Goal: Information Seeking & Learning: Learn about a topic

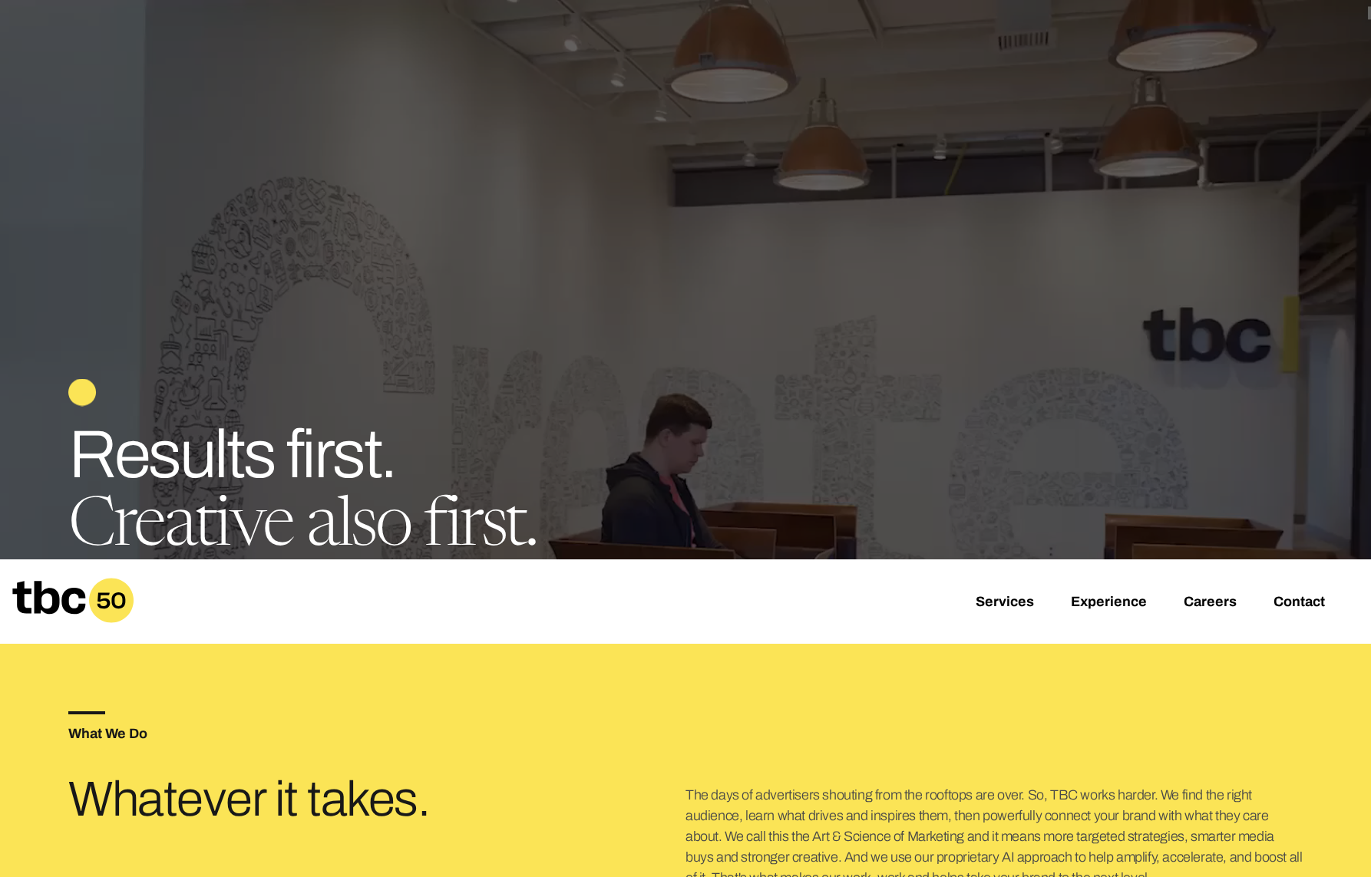
scroll to position [185, 0]
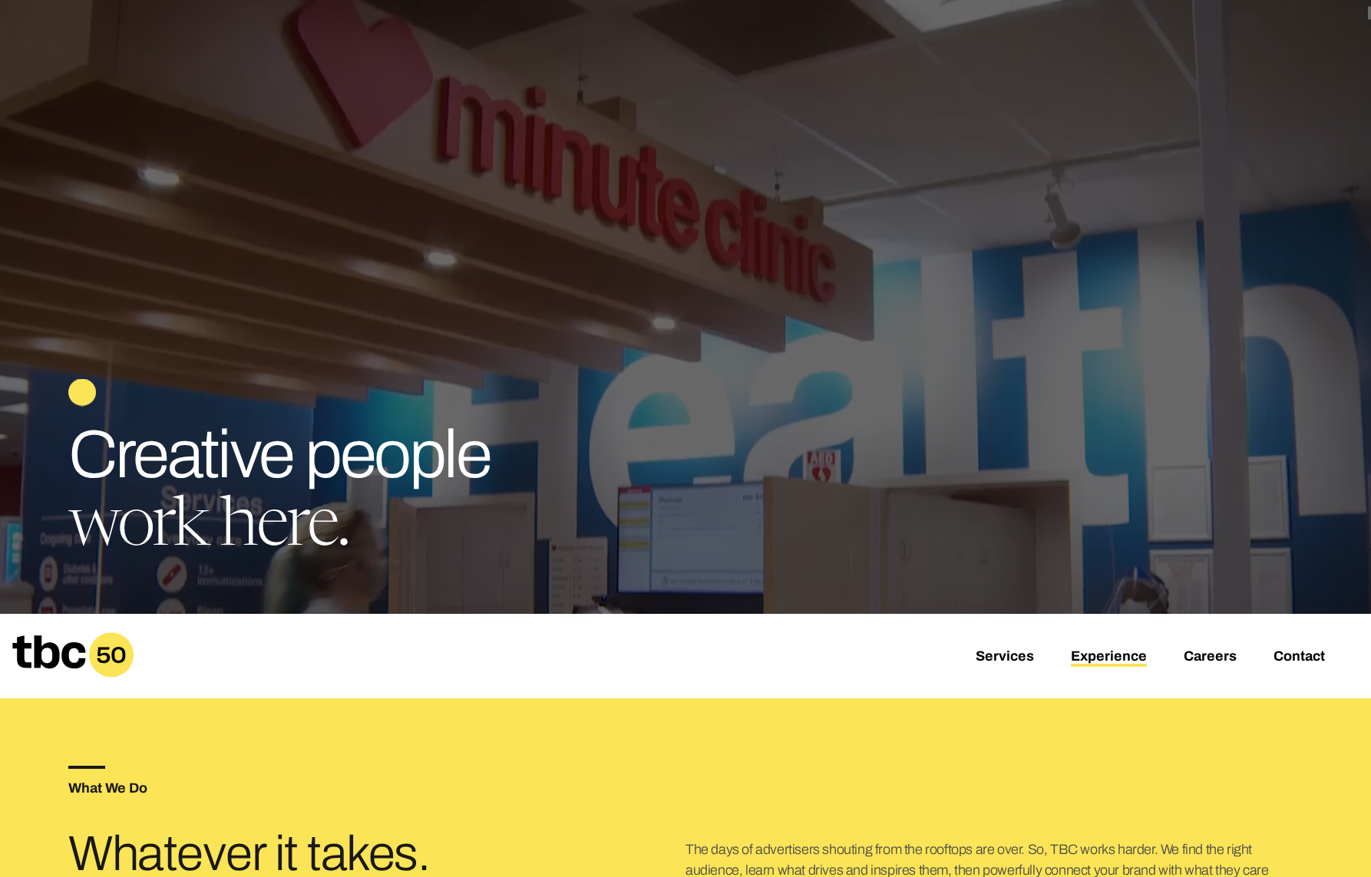
click at [1106, 659] on link "Experience" at bounding box center [1109, 658] width 76 height 18
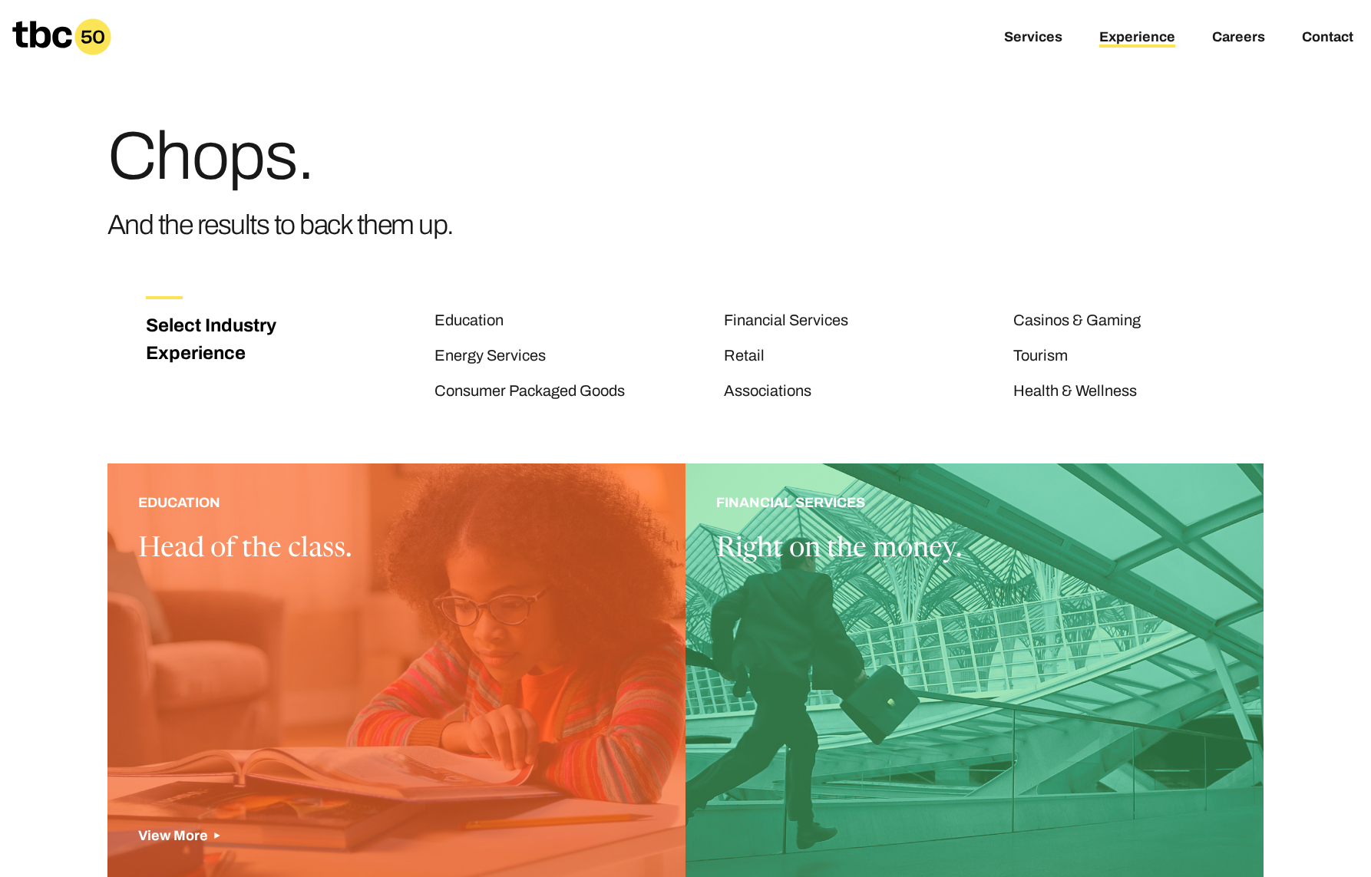
click at [629, 641] on div at bounding box center [396, 674] width 578 height 420
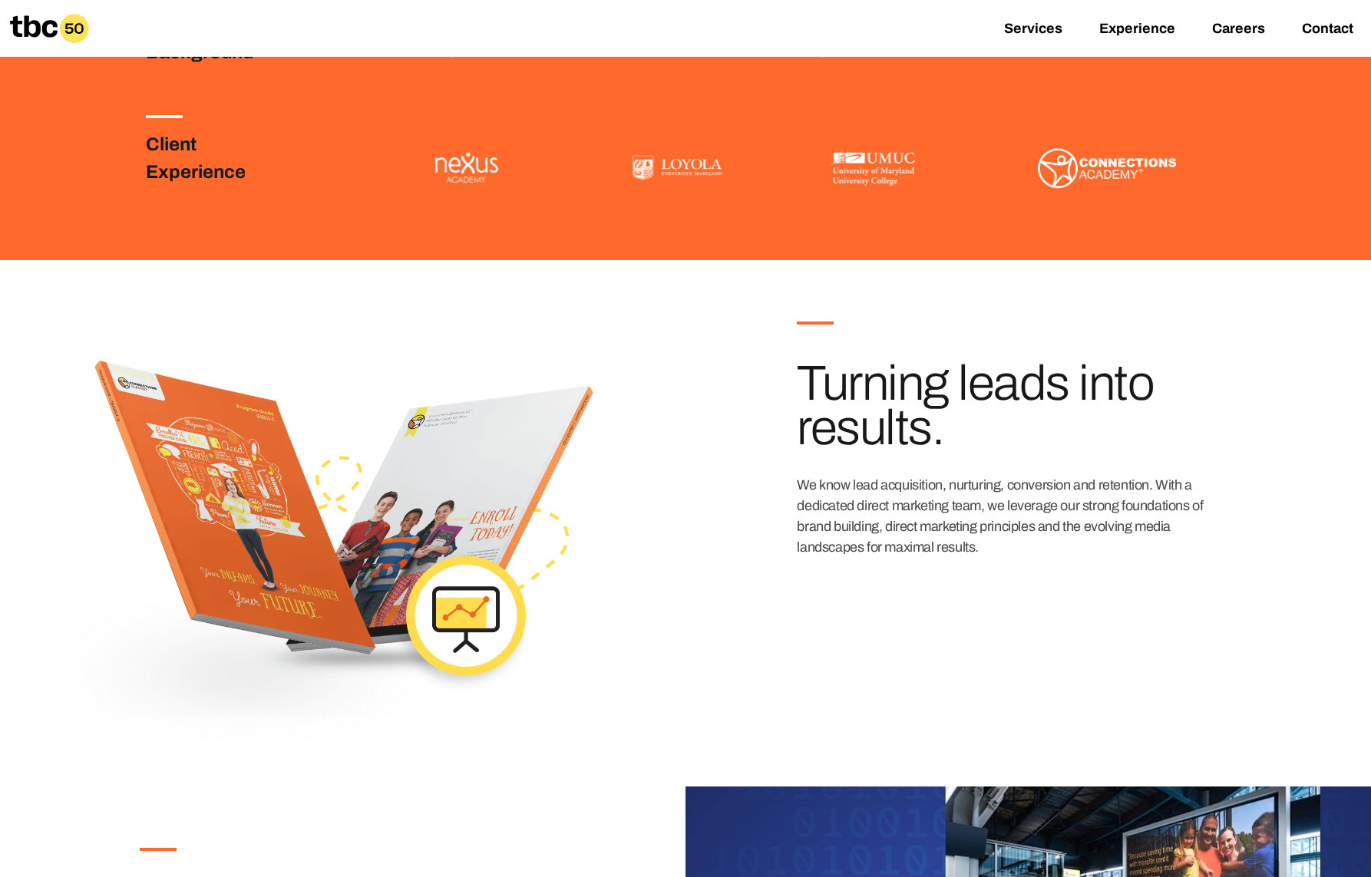
scroll to position [659, 0]
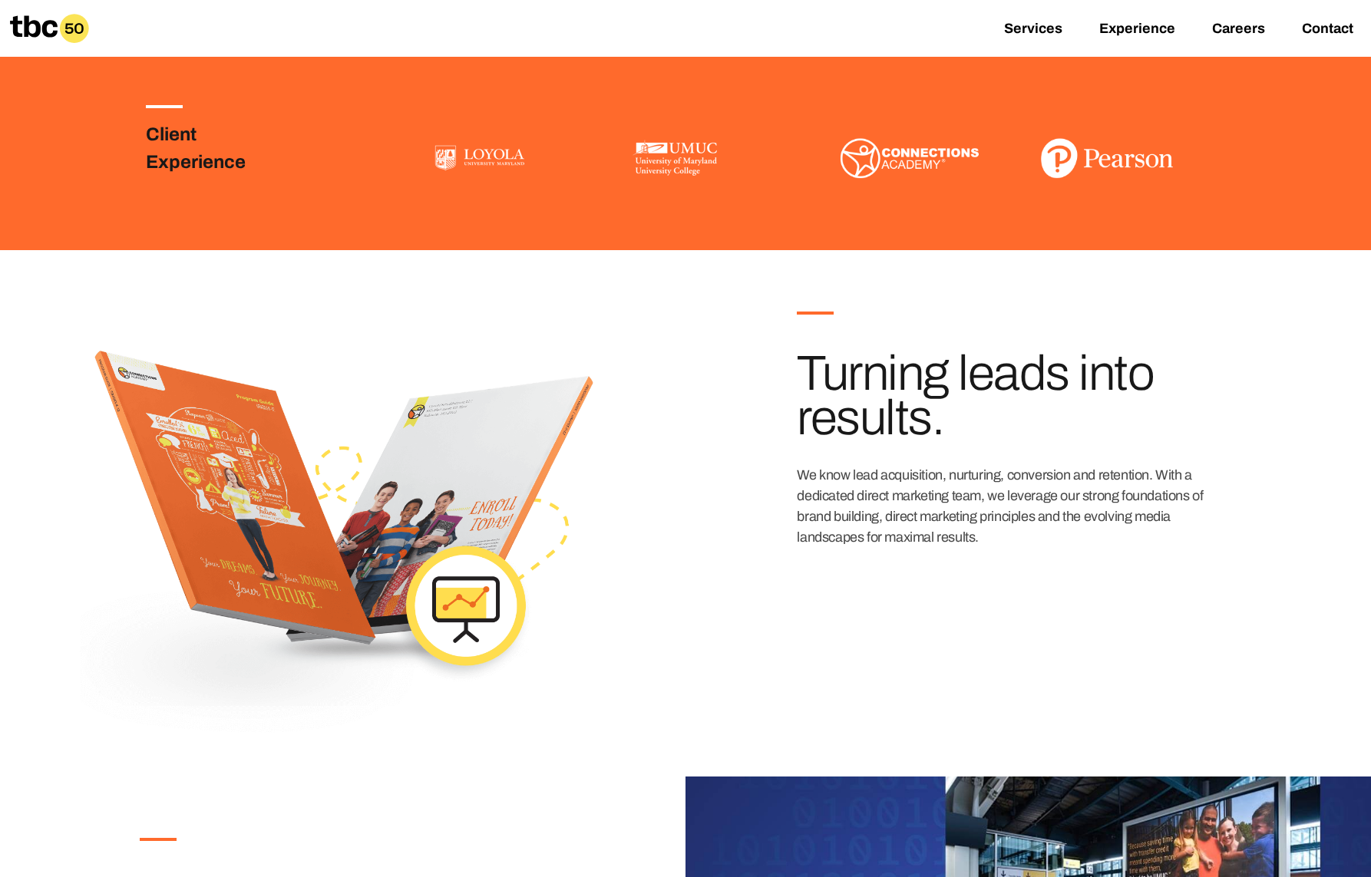
click at [484, 567] on div at bounding box center [342, 513] width 685 height 527
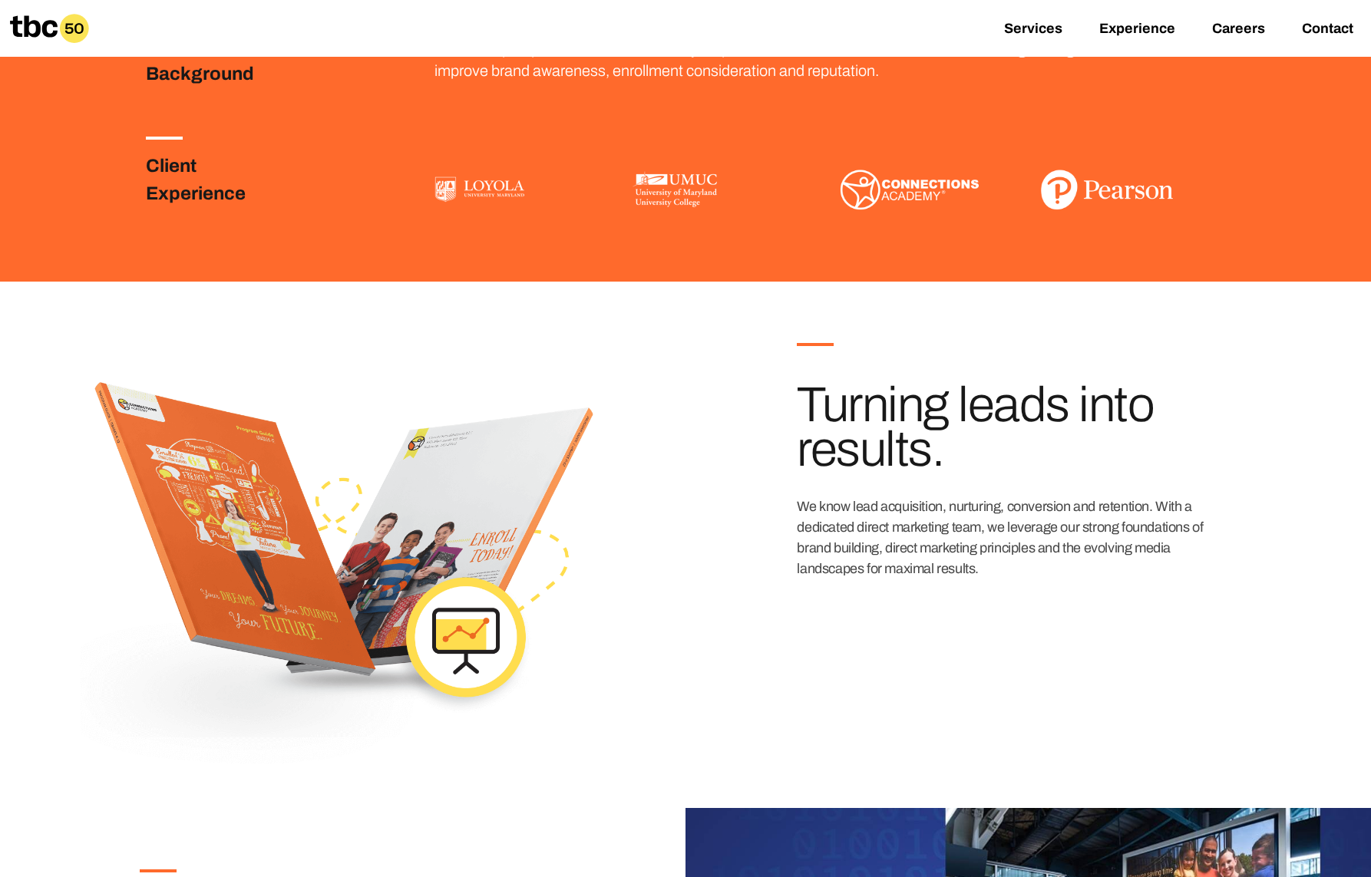
scroll to position [0, 0]
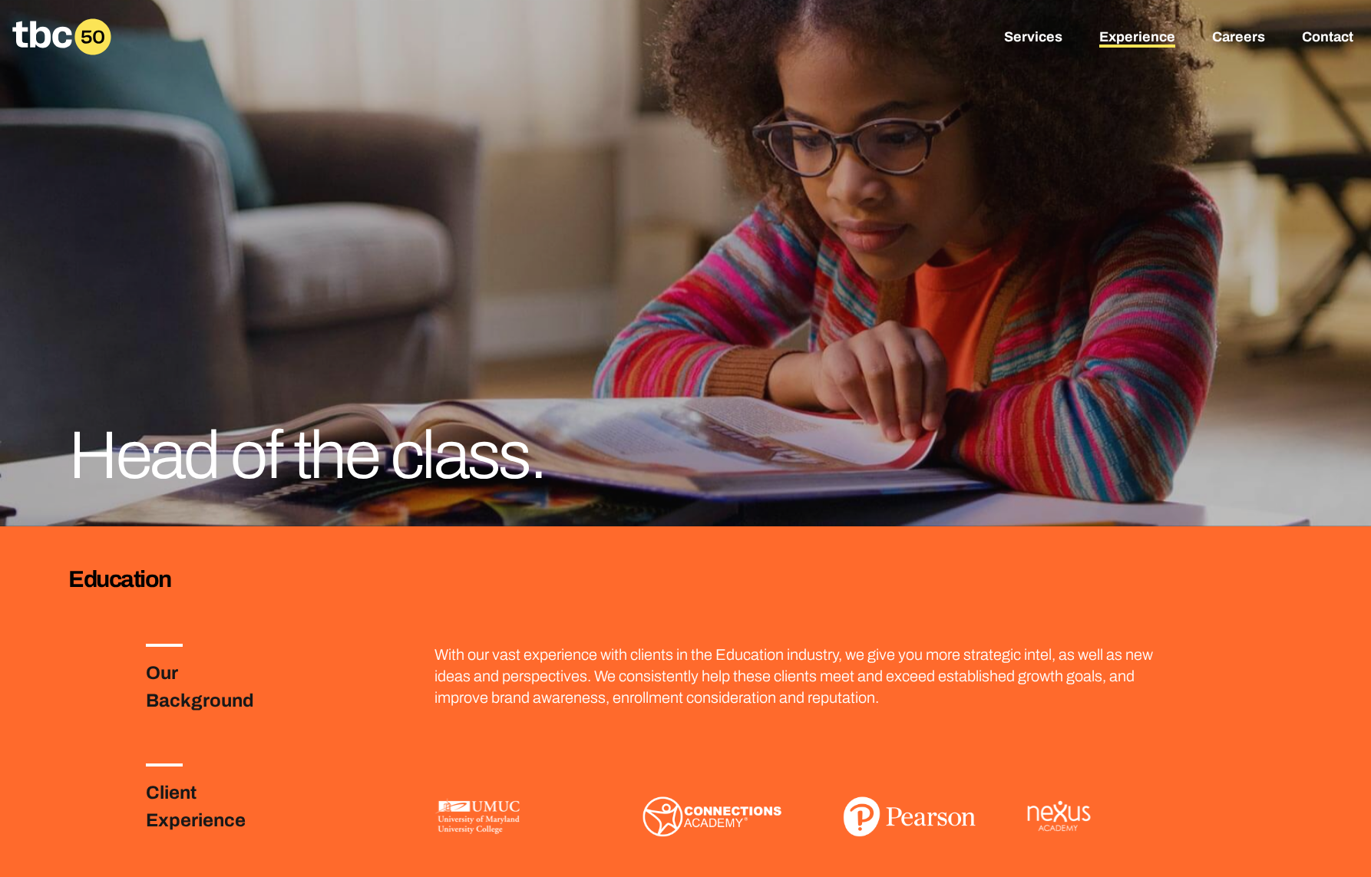
click at [1132, 39] on link "Experience" at bounding box center [1137, 38] width 76 height 18
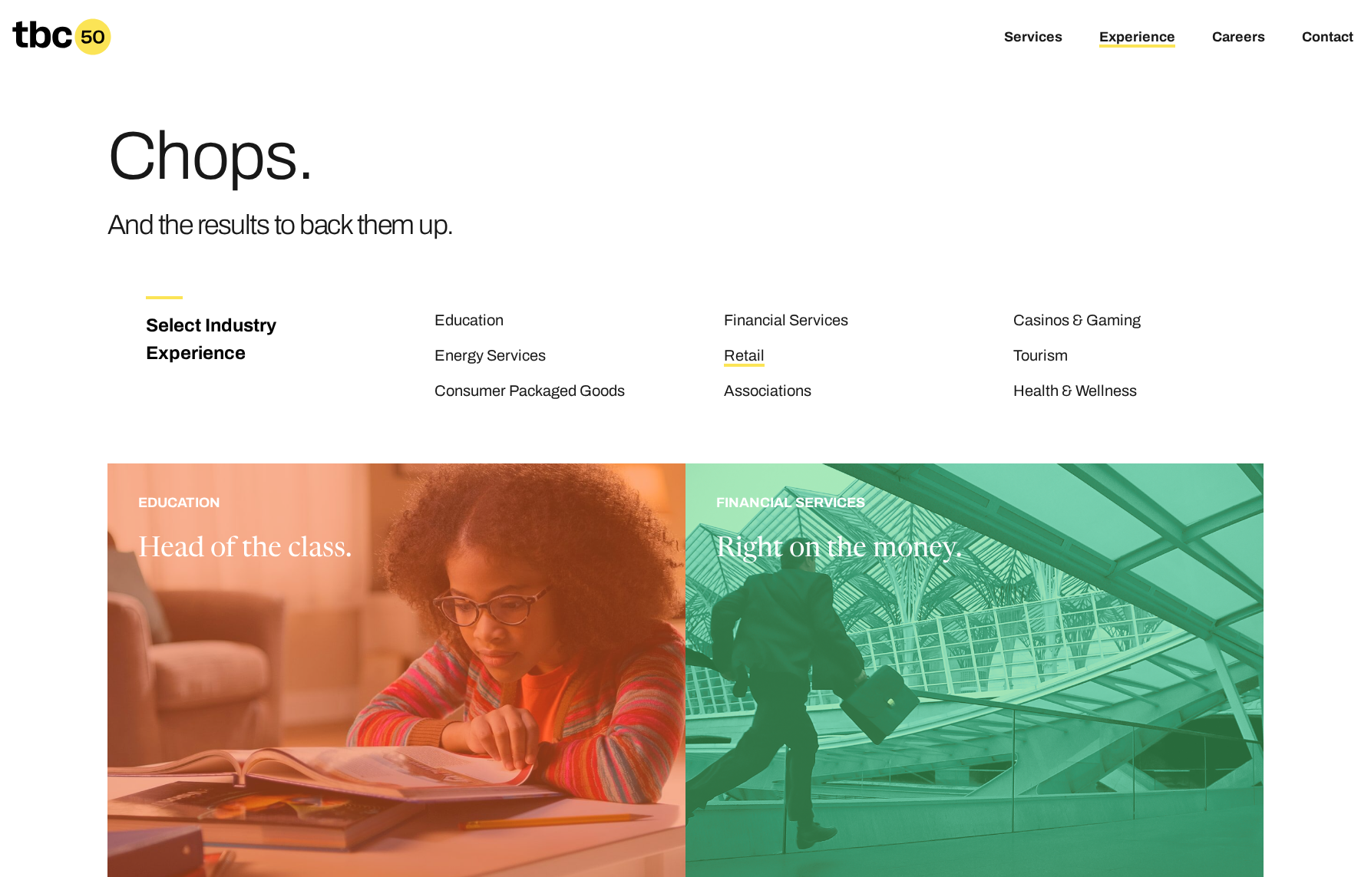
click at [729, 358] on link "Retail" at bounding box center [744, 357] width 41 height 20
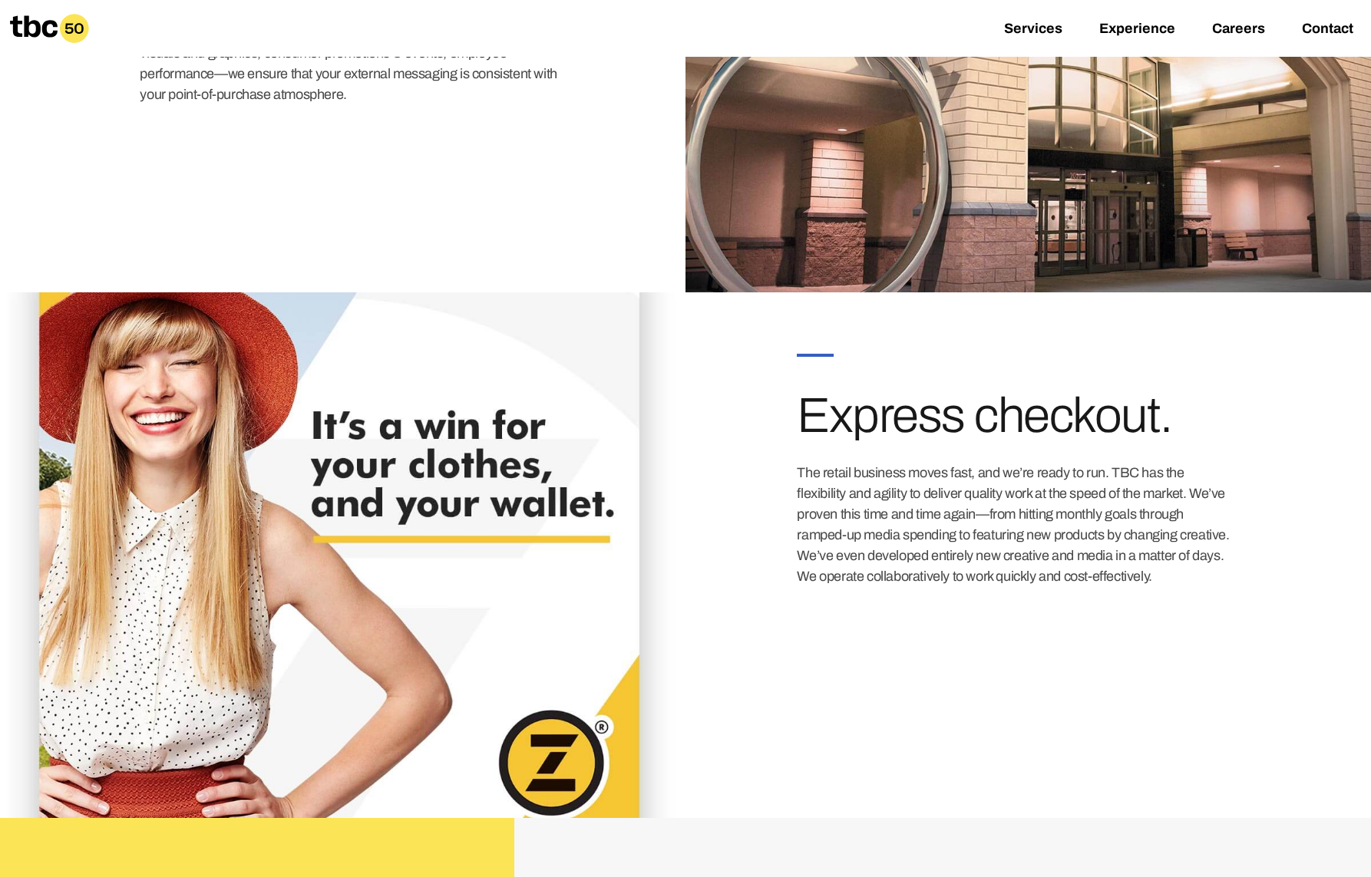
scroll to position [1919, 0]
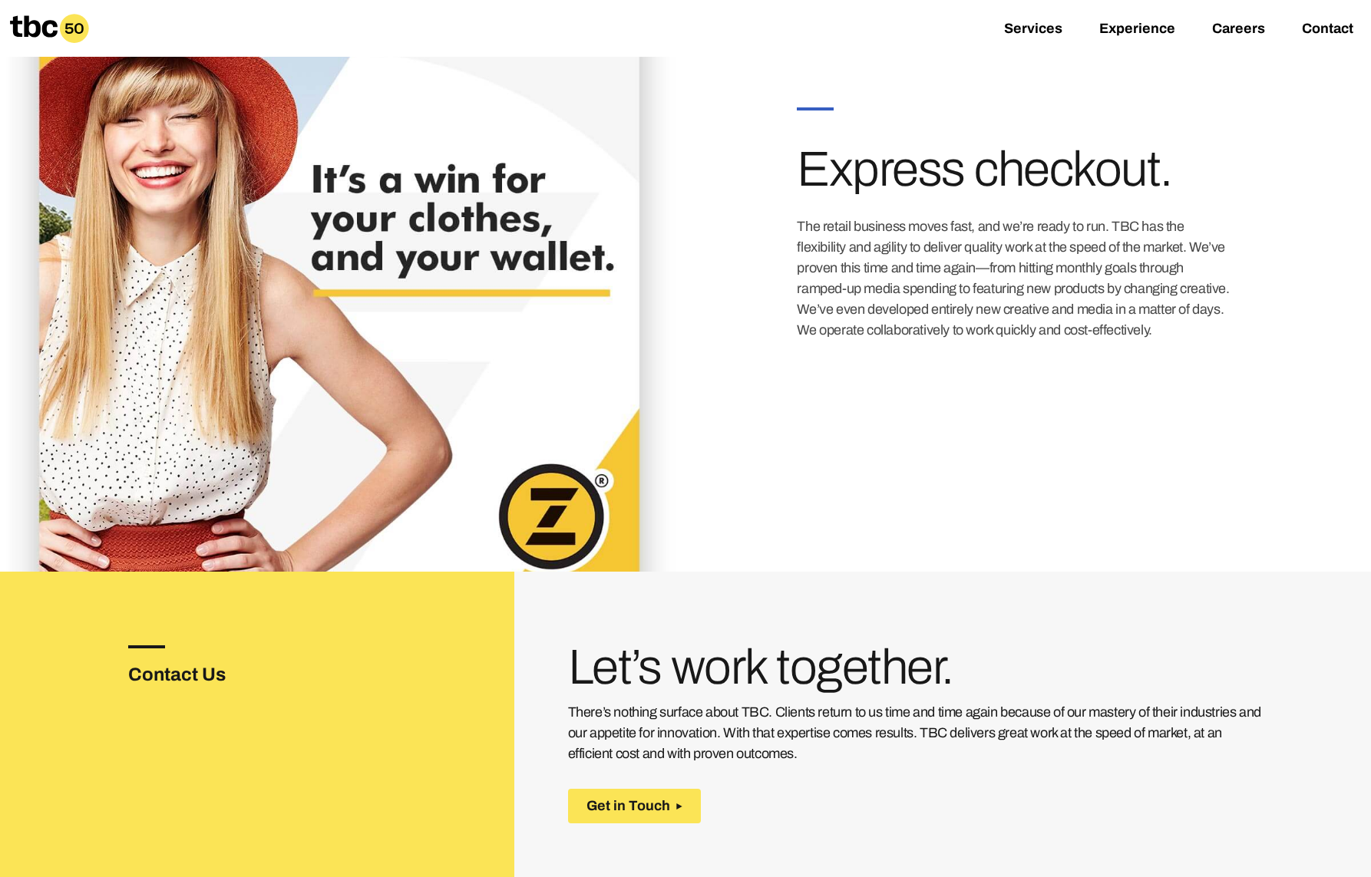
click at [657, 385] on div at bounding box center [342, 309] width 685 height 527
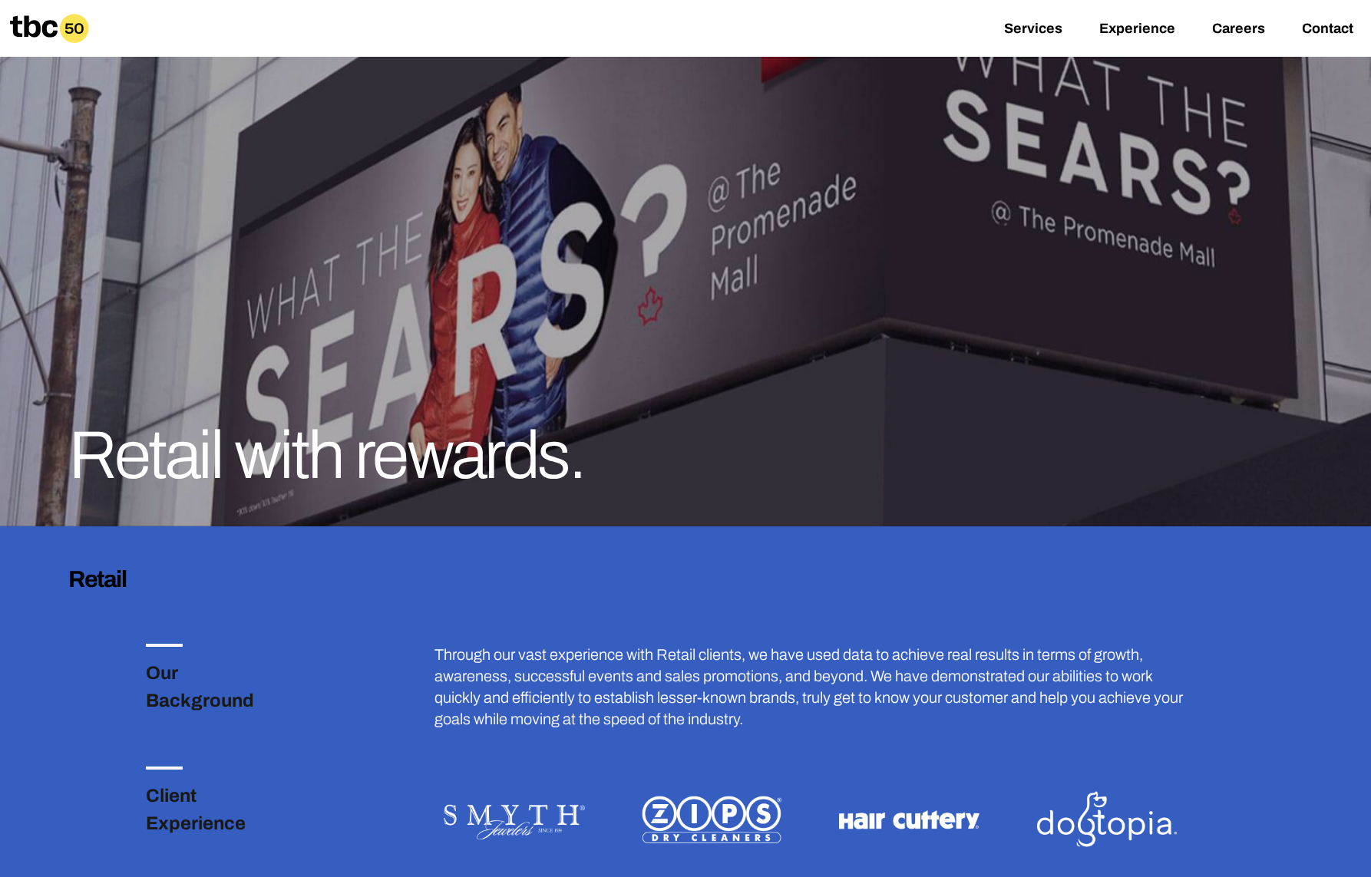
scroll to position [157, 0]
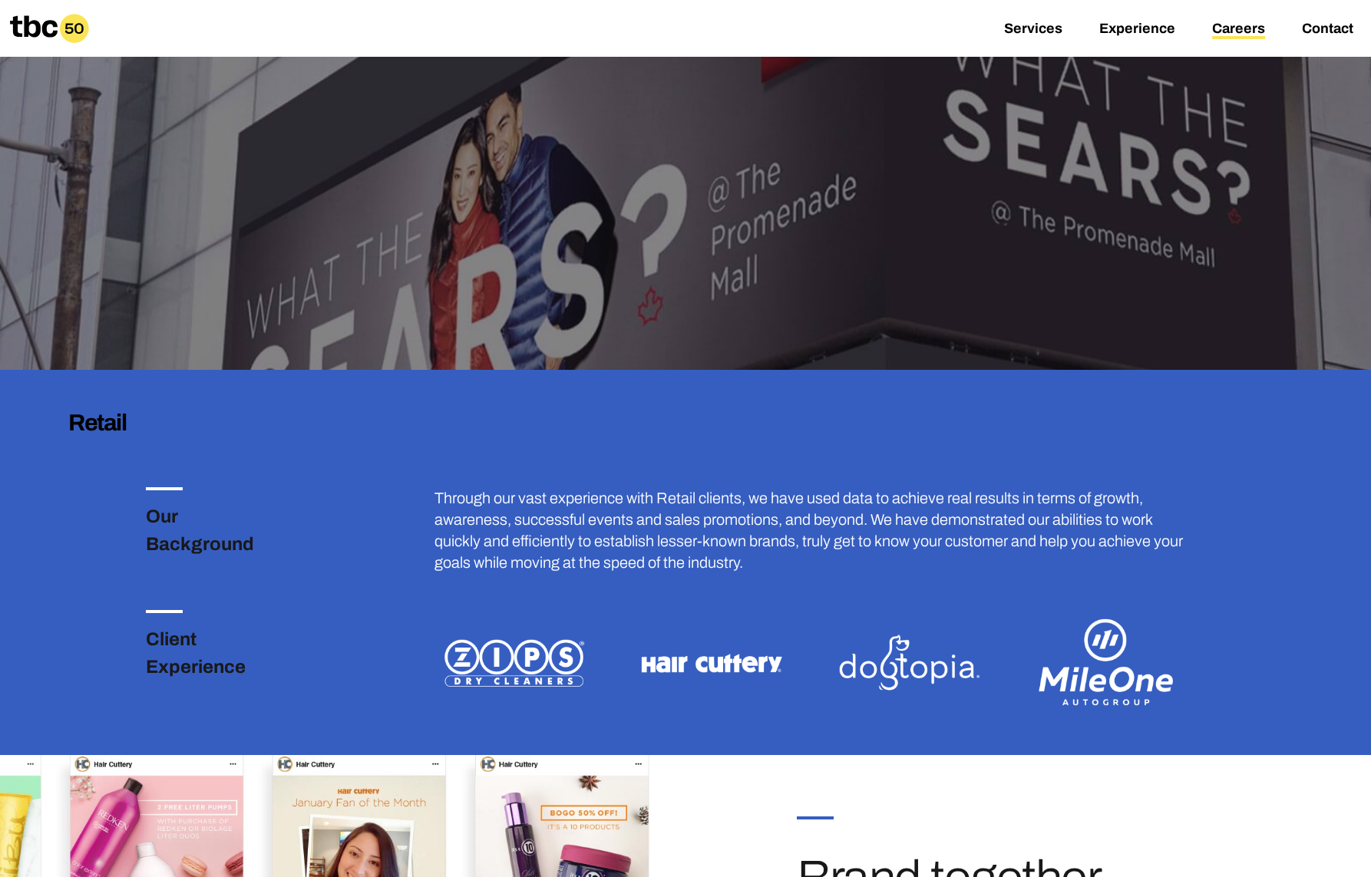
click at [1250, 28] on link "Careers" at bounding box center [1238, 30] width 53 height 18
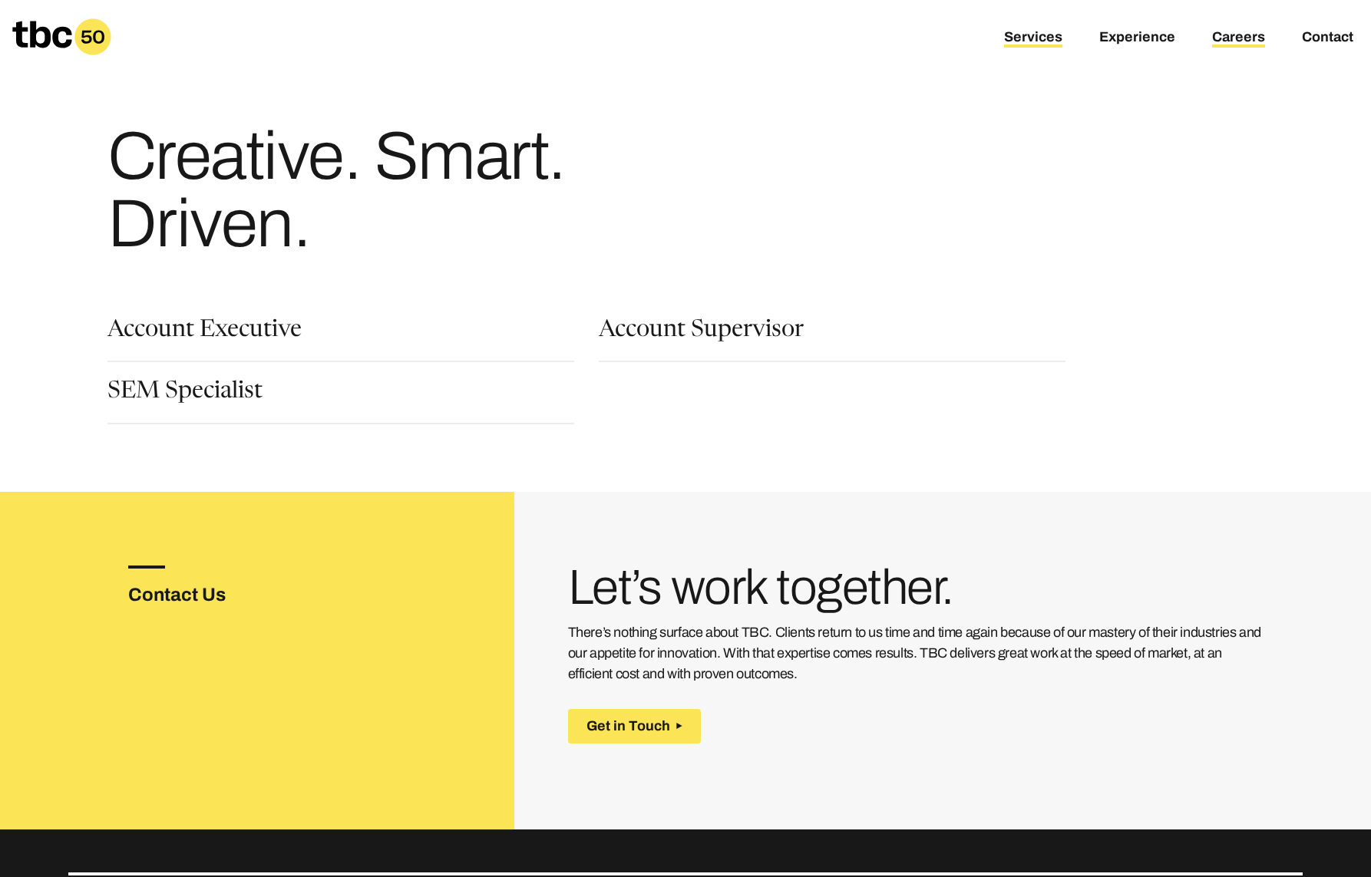
click at [1032, 41] on link "Services" at bounding box center [1033, 38] width 58 height 18
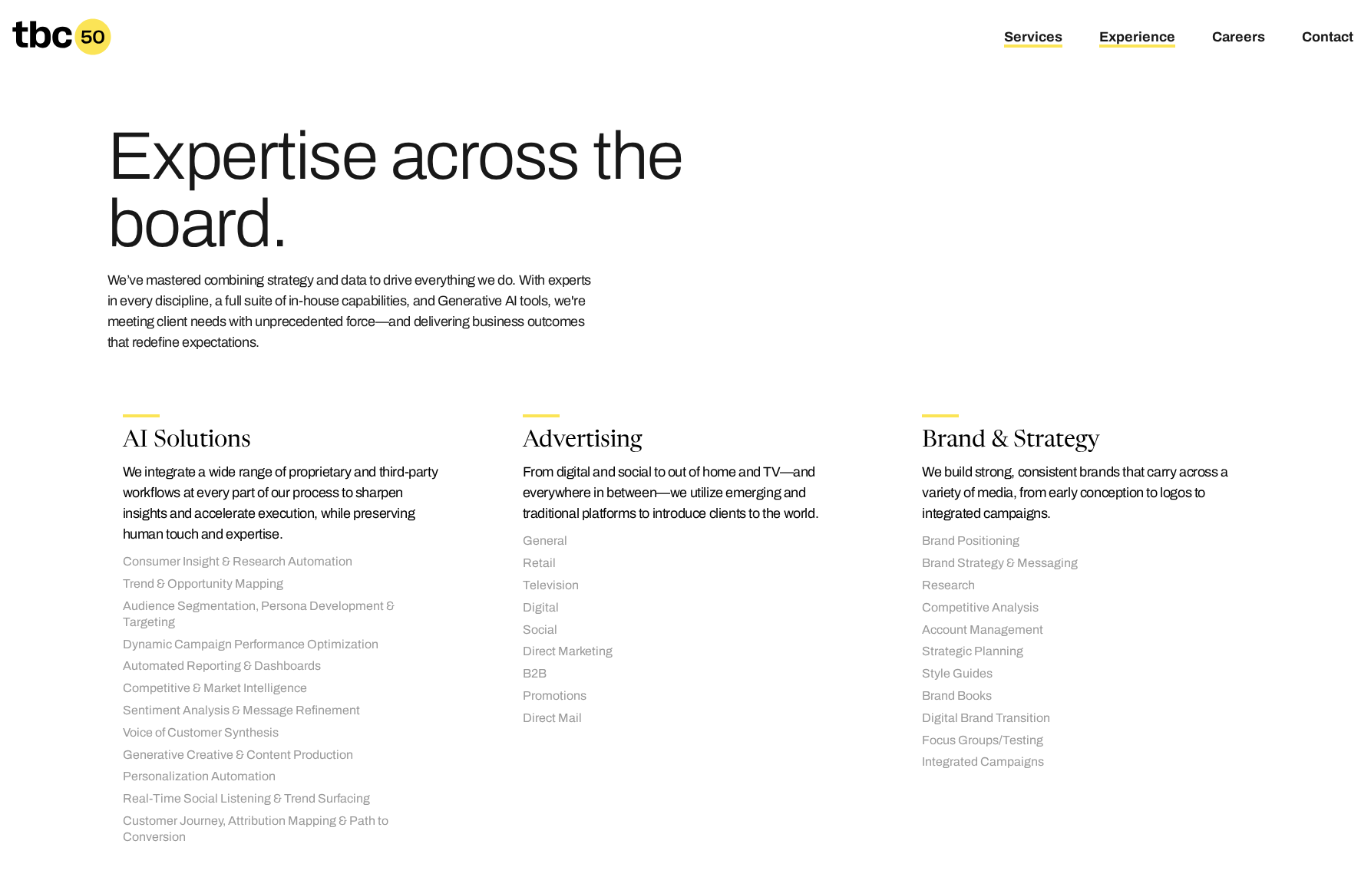
click at [1137, 46] on link "Experience" at bounding box center [1137, 38] width 76 height 18
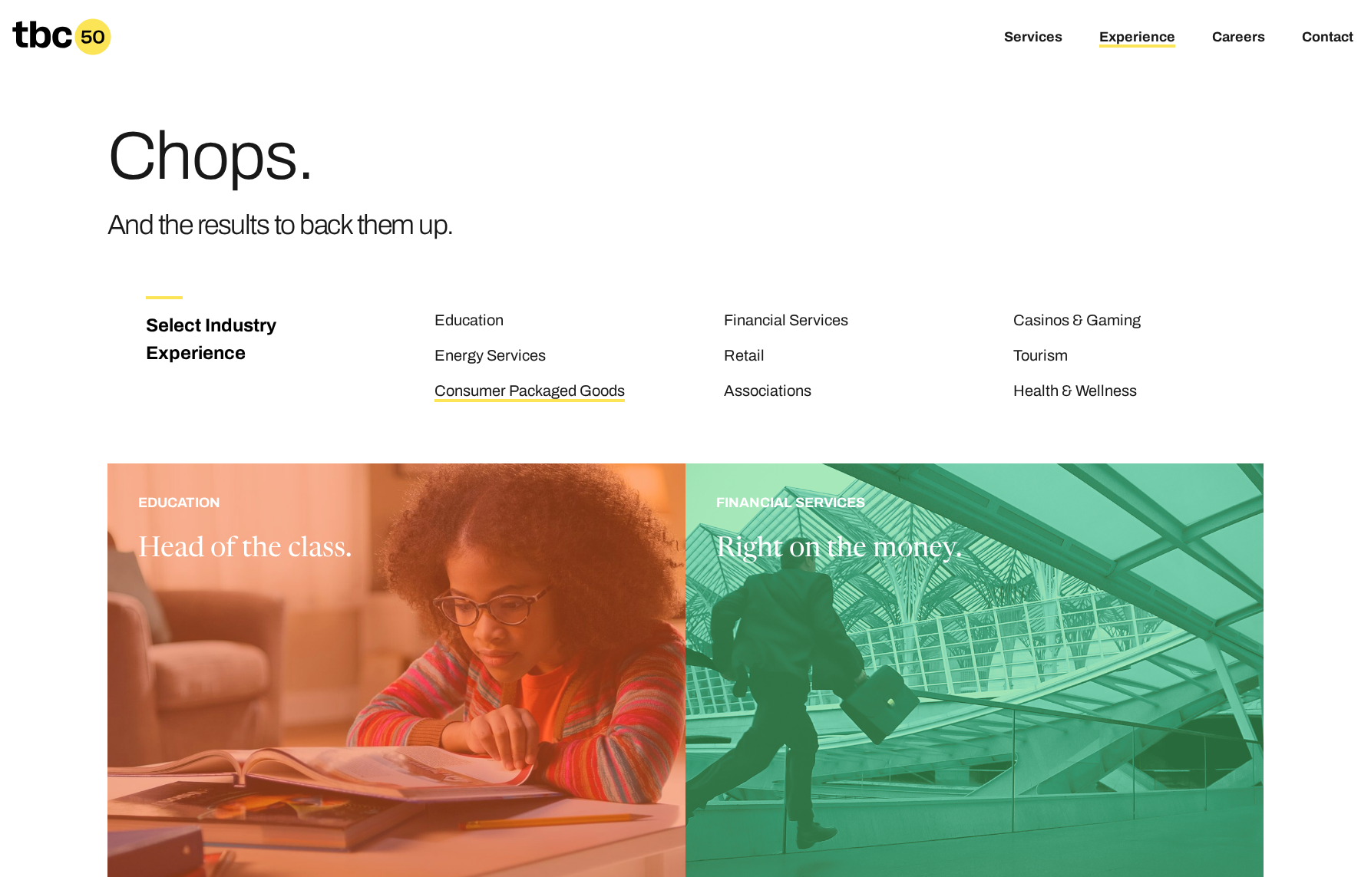
click at [494, 390] on link "Consumer Packaged Goods" at bounding box center [529, 392] width 190 height 20
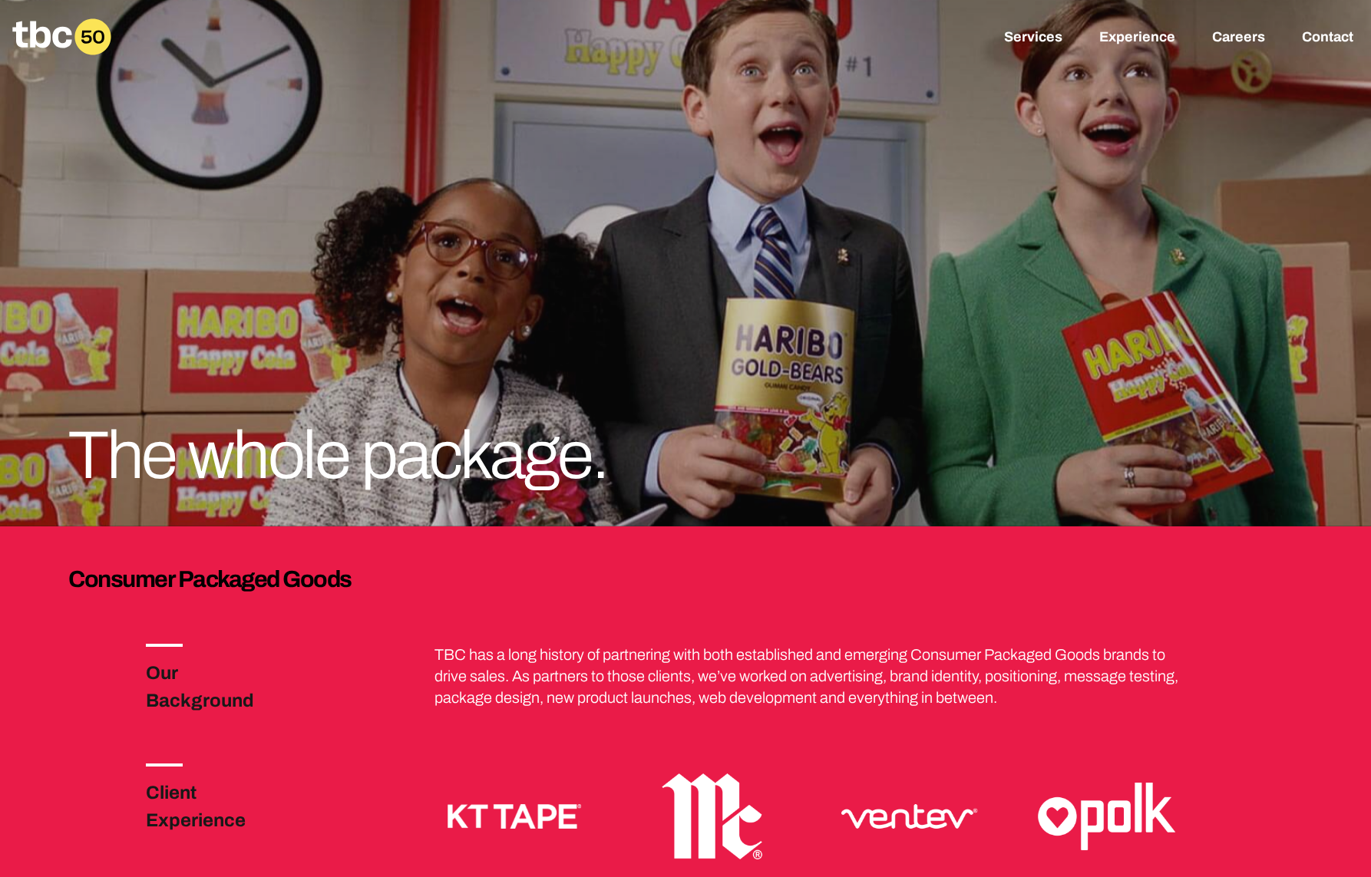
click at [196, 824] on h3 "Client Experience" at bounding box center [219, 806] width 147 height 55
click at [186, 795] on h3 "Client Experience" at bounding box center [219, 806] width 147 height 55
click at [181, 705] on h3 "Our Background" at bounding box center [219, 686] width 147 height 55
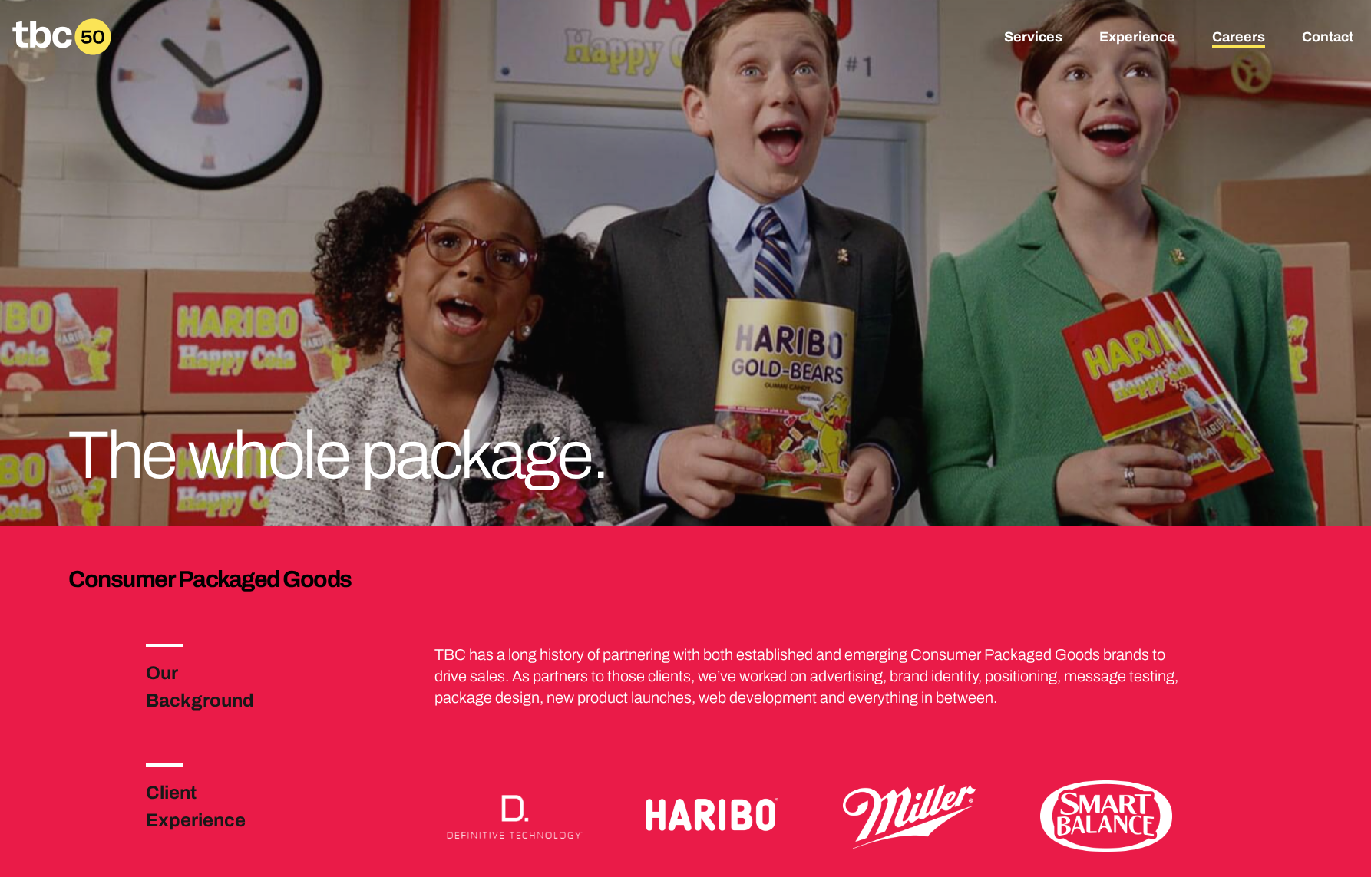
click at [1245, 38] on link "Careers" at bounding box center [1238, 38] width 53 height 18
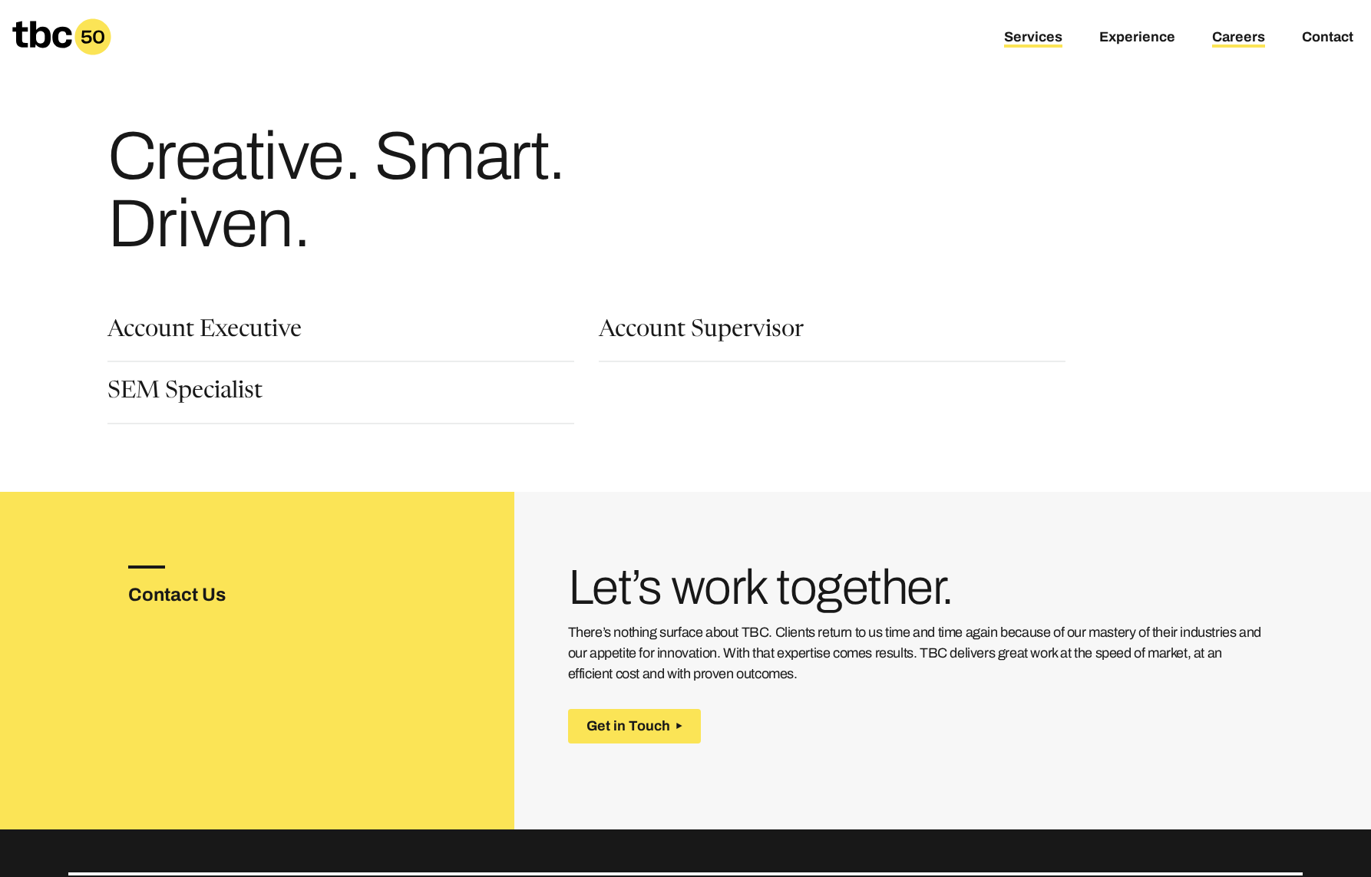
click at [1047, 32] on link "Services" at bounding box center [1033, 38] width 58 height 18
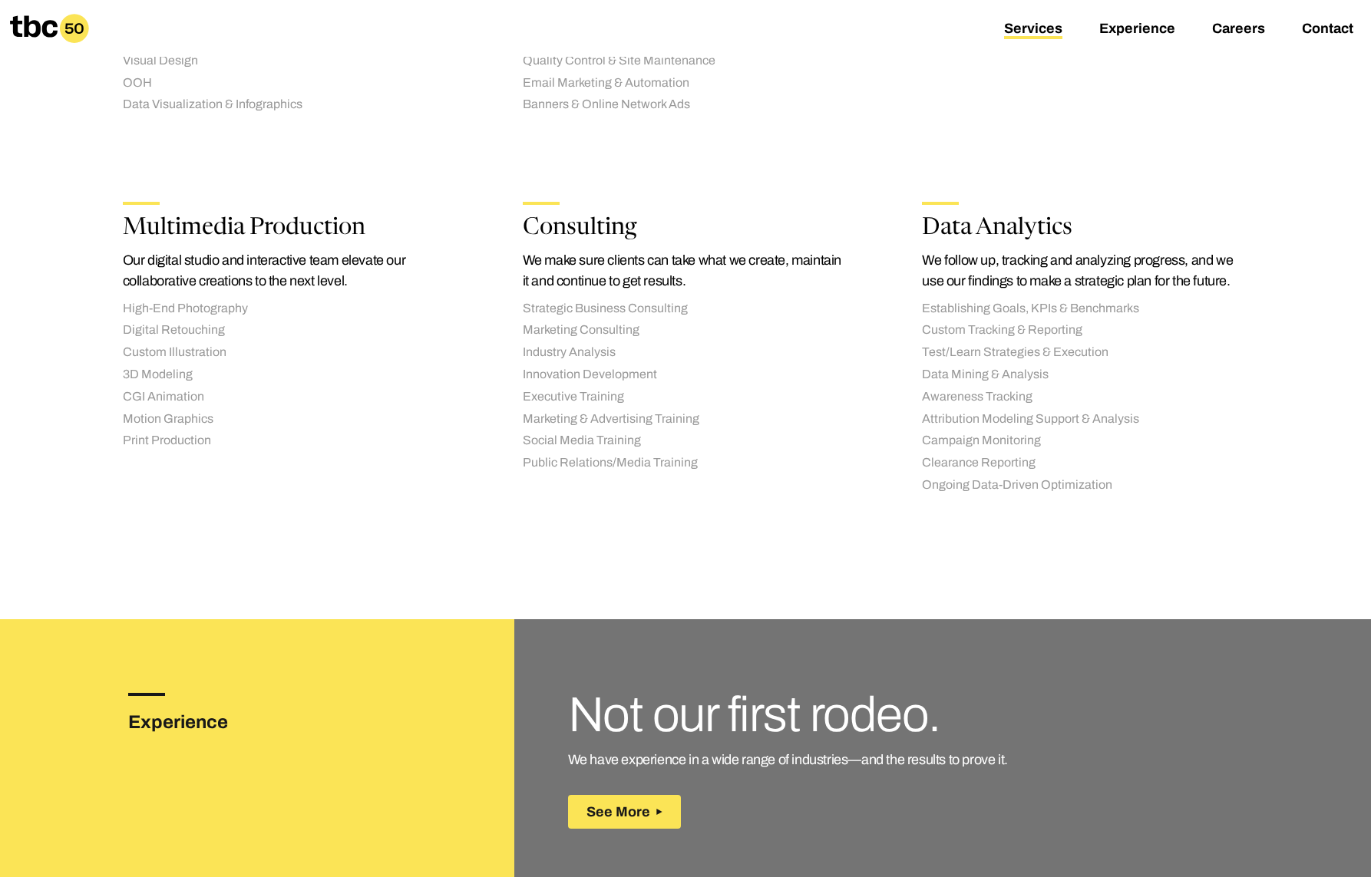
scroll to position [1991, 0]
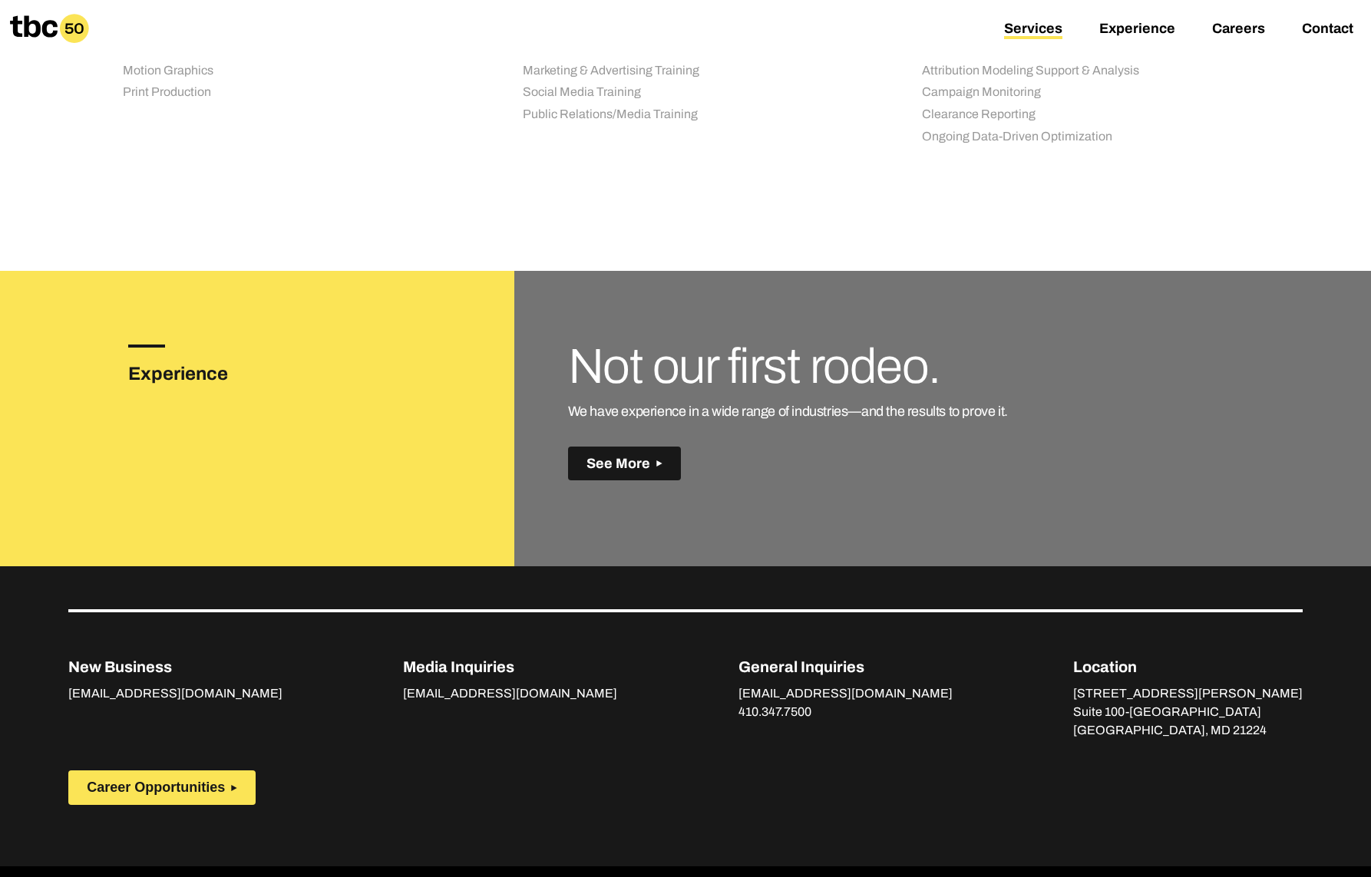
click at [659, 447] on button "See More" at bounding box center [624, 464] width 113 height 35
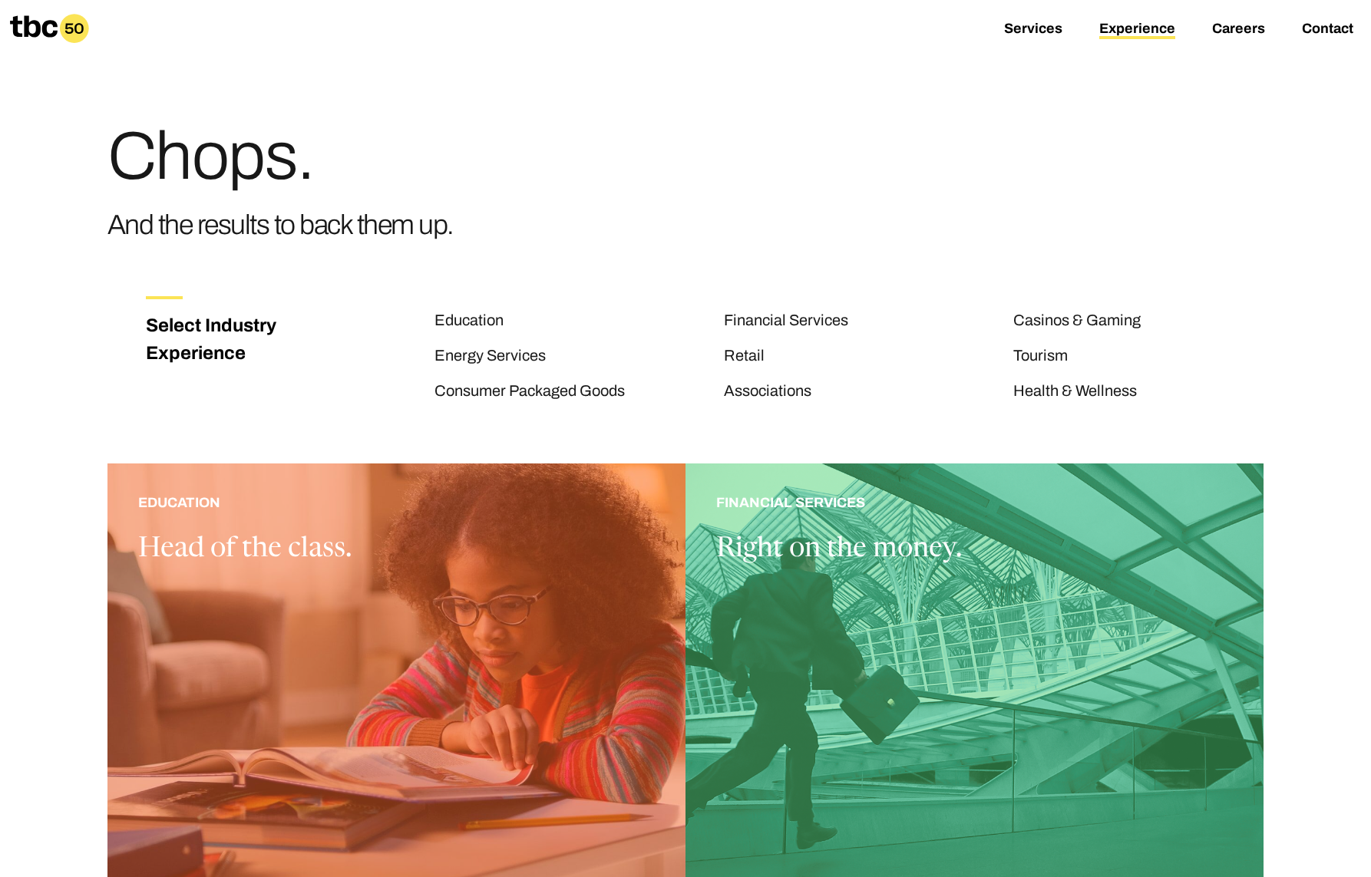
scroll to position [615, 0]
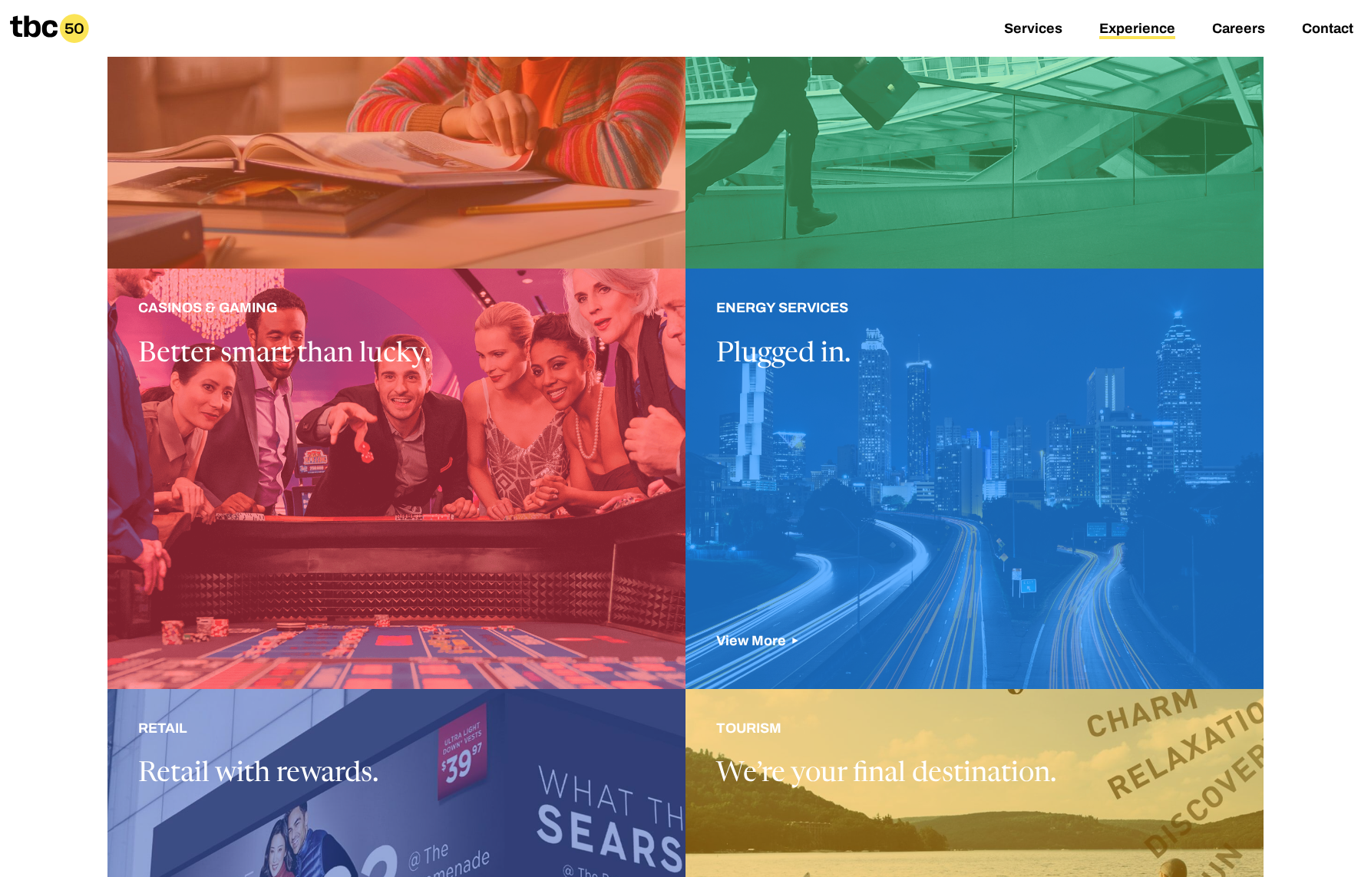
click at [807, 388] on div at bounding box center [974, 479] width 578 height 420
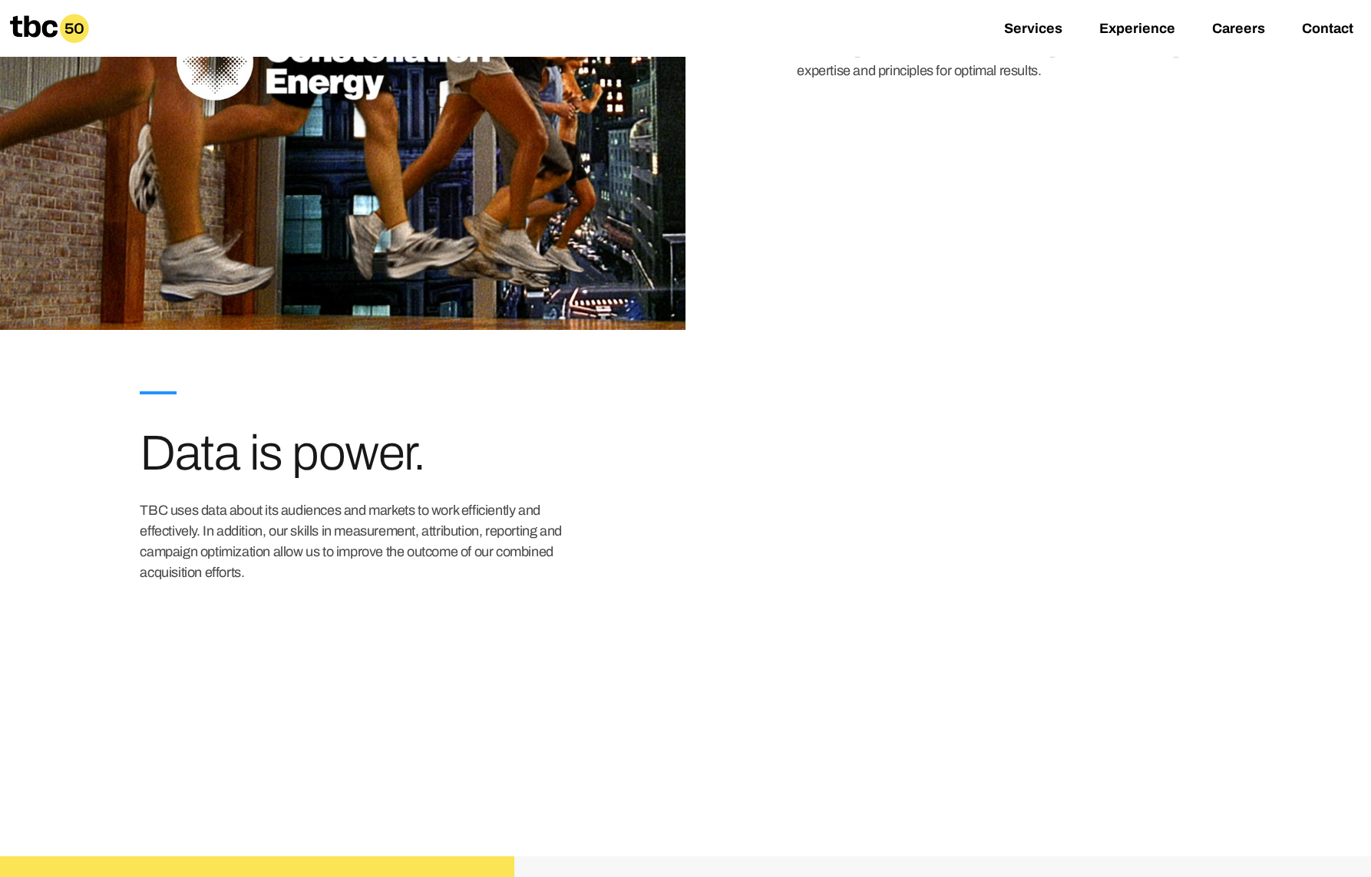
scroll to position [2828, 0]
